Goal: Transaction & Acquisition: Purchase product/service

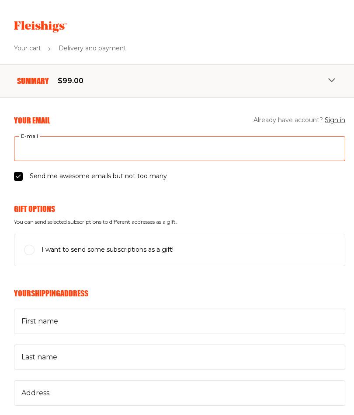
click at [29, 151] on input "E-mail" at bounding box center [180, 148] width 332 height 25
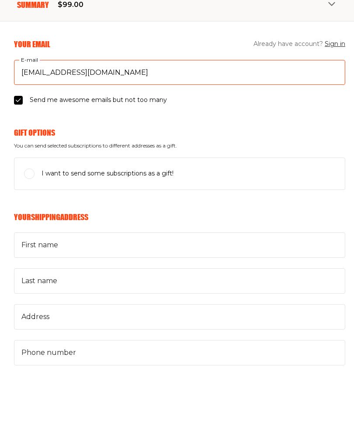
type input "[EMAIL_ADDRESS][DOMAIN_NAME]"
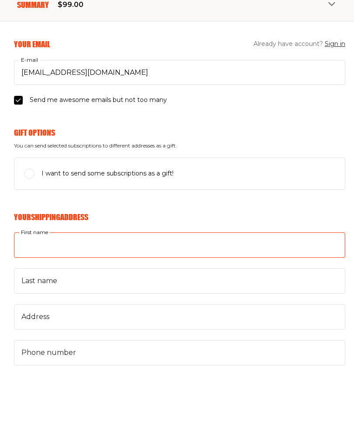
click at [22, 308] on input "First name" at bounding box center [180, 320] width 332 height 25
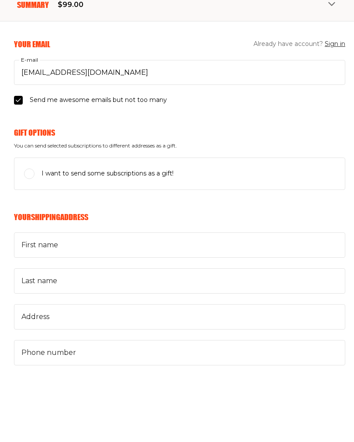
type input "[PERSON_NAME]"
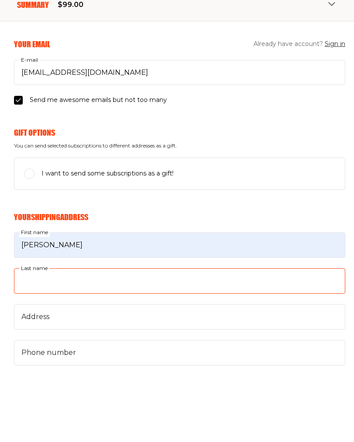
type input "davidoff"
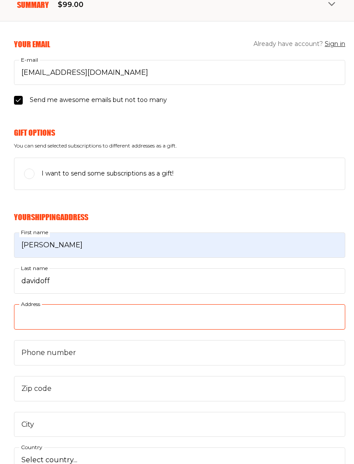
type input "[STREET_ADDRESS]"
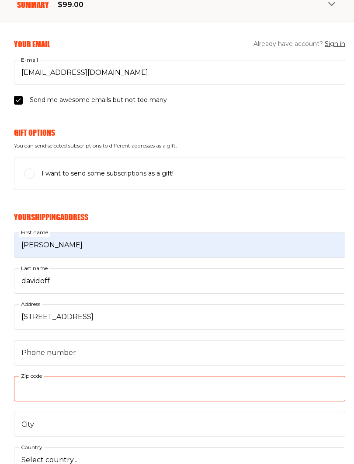
type input "33143"
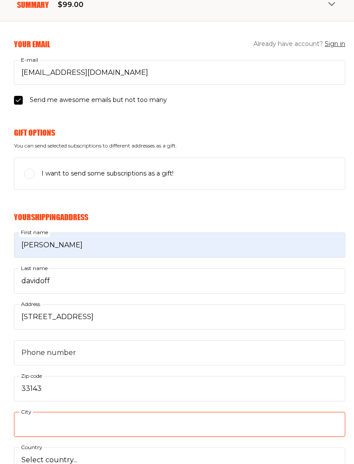
type input "coral gables"
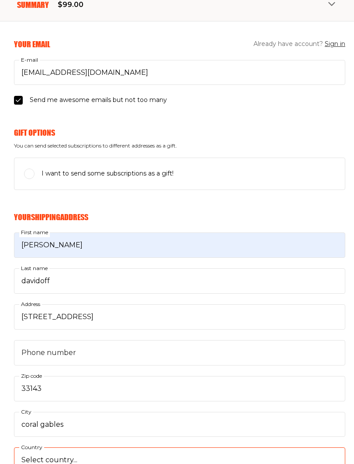
select select "US"
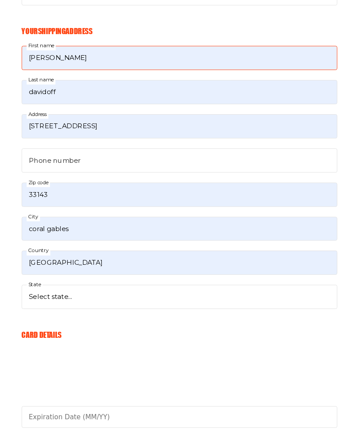
scroll to position [261, 0]
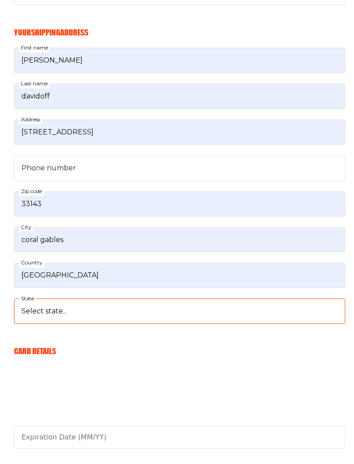
click at [23, 309] on select "Select state... [US_STATE] [US_STATE] [US_STATE] [US_STATE] [US_STATE] [US_STAT…" at bounding box center [180, 310] width 332 height 25
select select "[US_STATE]"
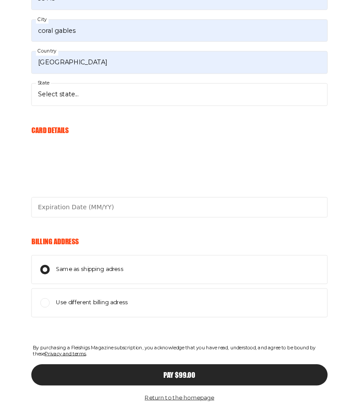
scroll to position [515, 0]
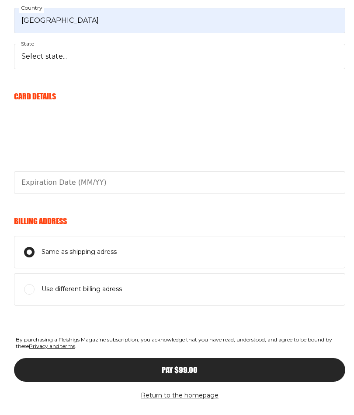
click at [269, 366] on div "Pay $99.00" at bounding box center [179, 370] width 297 height 8
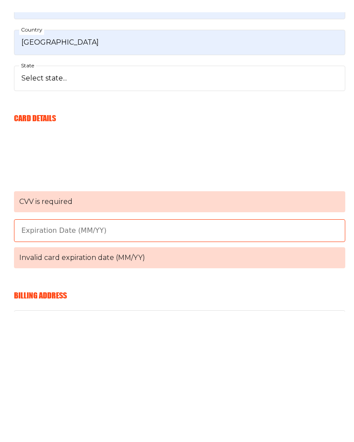
scroll to position [400, 0]
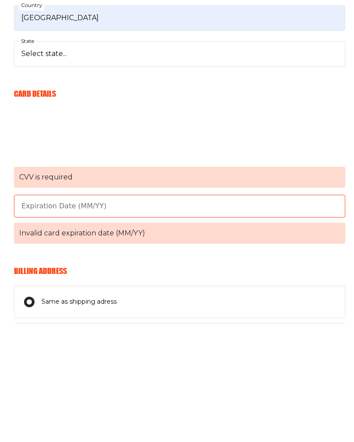
type input "7865463350"
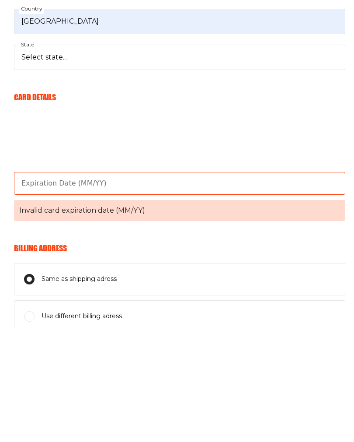
click at [25, 315] on span "Invalid card expiration date (MM/YY)" at bounding box center [180, 325] width 332 height 21
click at [25, 287] on input "Invalid card expiration date (MM/YY)" at bounding box center [180, 298] width 332 height 23
type input "12/27"
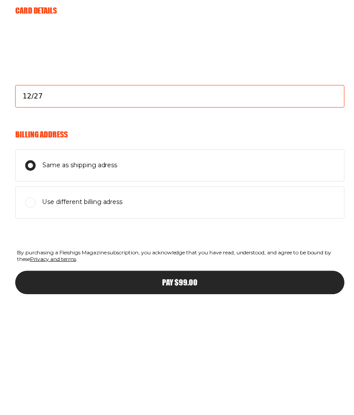
scroll to position [513, 0]
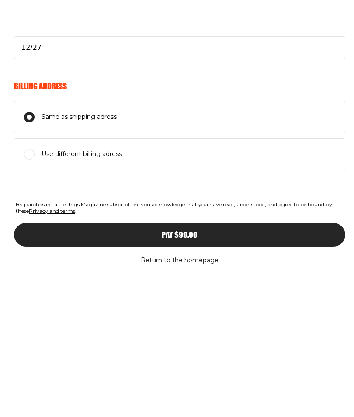
click at [286, 368] on div "Pay $99.00" at bounding box center [179, 372] width 297 height 8
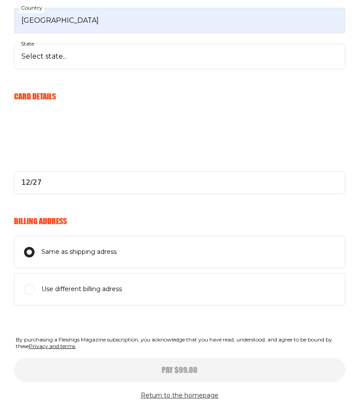
scroll to position [515, 0]
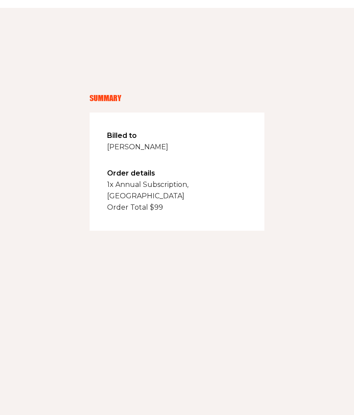
scroll to position [245, 0]
